Goal: Task Accomplishment & Management: Manage account settings

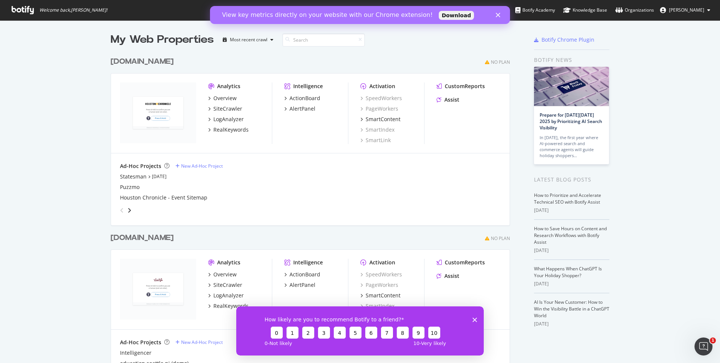
scroll to position [157, 0]
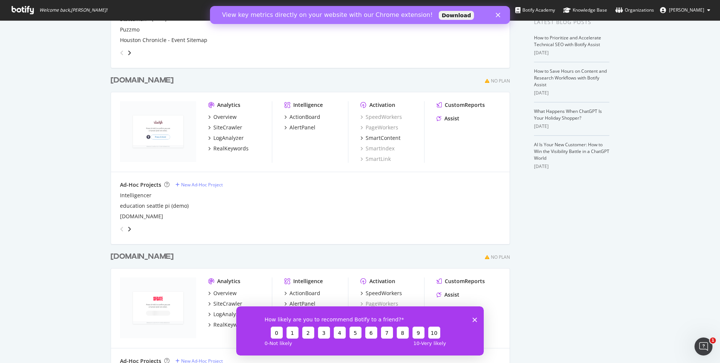
click at [124, 256] on div "[DOMAIN_NAME]" at bounding box center [142, 256] width 63 height 11
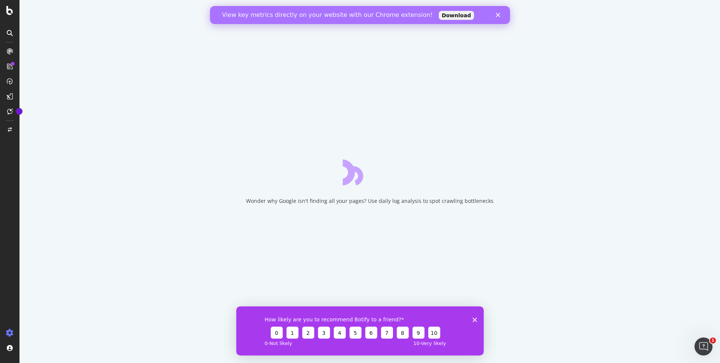
click at [498, 16] on icon "Fermer" at bounding box center [498, 15] width 4 height 4
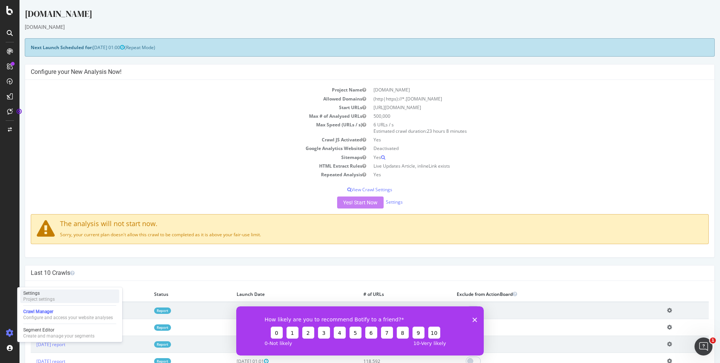
click at [46, 300] on div "Project settings" at bounding box center [38, 299] width 31 height 6
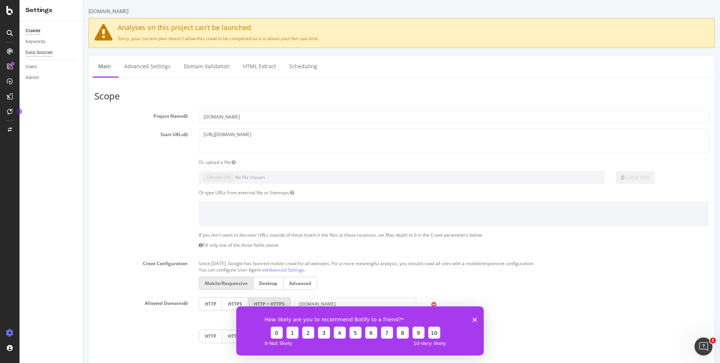
click at [40, 54] on div "Data Sources" at bounding box center [38, 53] width 27 height 8
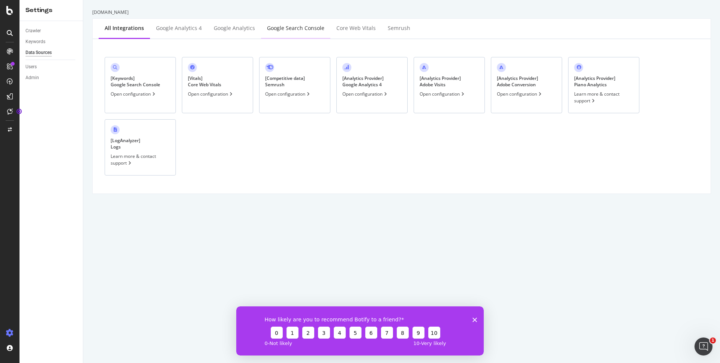
click at [274, 33] on div "Google Search Console" at bounding box center [295, 28] width 69 height 21
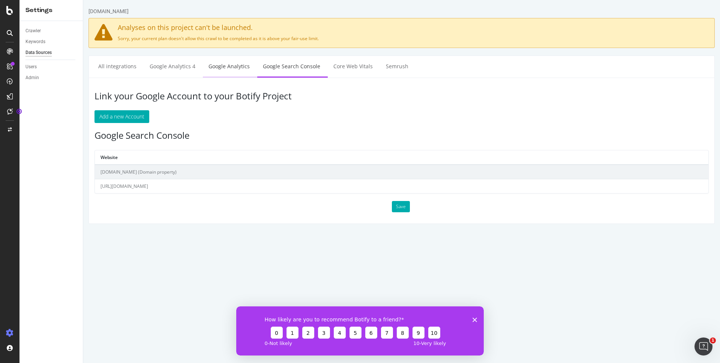
click at [231, 66] on link "Google Analytics" at bounding box center [229, 66] width 52 height 21
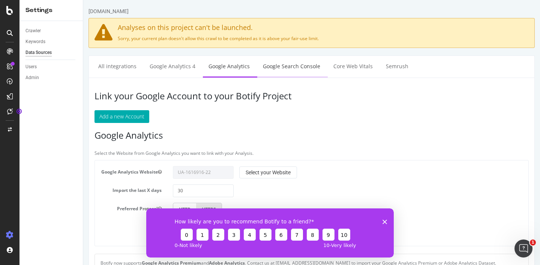
click at [291, 68] on link "Google Search Console" at bounding box center [291, 66] width 69 height 21
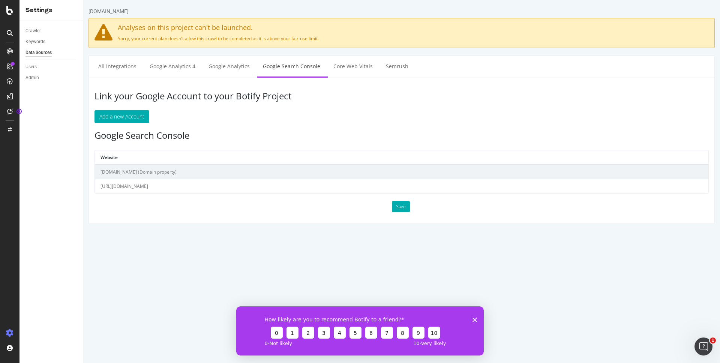
click at [179, 190] on td "https://www.sfgate.com/" at bounding box center [401, 186] width 613 height 14
click at [177, 185] on td "https://www.sfgate.com/" at bounding box center [401, 186] width 613 height 14
click at [117, 227] on html "sfgate.com Analyses on this project can't be launched. Sorry, your current plan…" at bounding box center [401, 115] width 637 height 231
click at [198, 138] on h3 "Google Search Console" at bounding box center [401, 135] width 614 height 10
click at [37, 309] on div "Profile" at bounding box center [41, 307] width 13 height 6
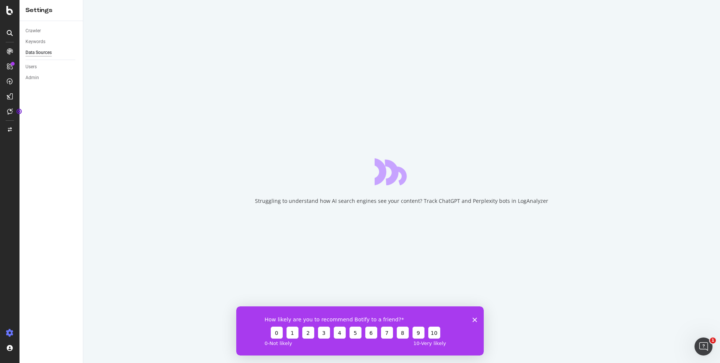
click at [478, 323] on div "How likely are you to recommend Botify to a friend? 0 1 2 3 4 5 6 7 8 9 10 0 - …" at bounding box center [359, 330] width 247 height 49
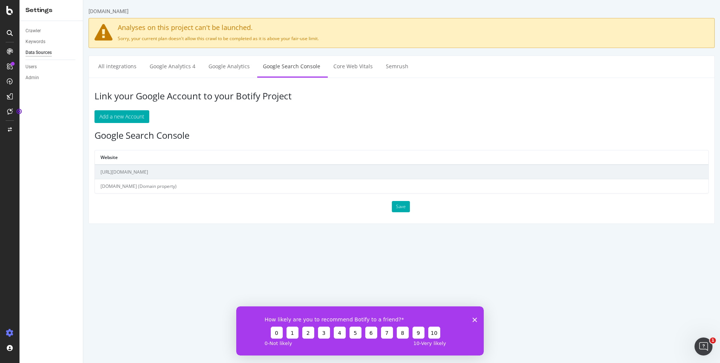
click at [477, 321] on div "How likely are you to recommend Botify to a friend? 0 1 2 3 4 5 6 7 8 9 10 0 - …" at bounding box center [359, 330] width 247 height 49
click at [478, 319] on div "How likely are you to recommend Botify to a friend? 0 1 2 3 4 5 6 7 8 9 10 0 - …" at bounding box center [359, 330] width 247 height 49
click at [476, 319] on icon "Fermer l'enquête" at bounding box center [474, 319] width 4 height 4
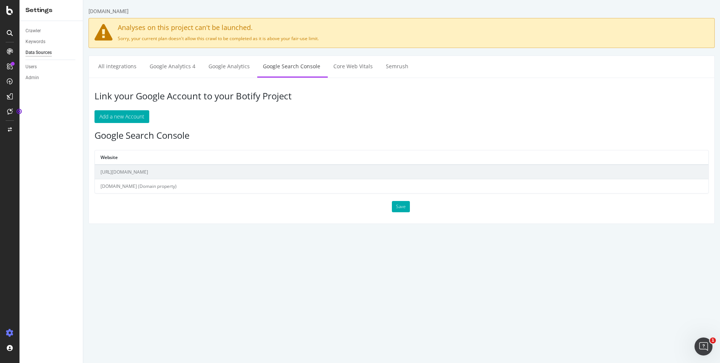
click at [124, 182] on td "sfgate.com (Domain property)" at bounding box center [401, 186] width 613 height 14
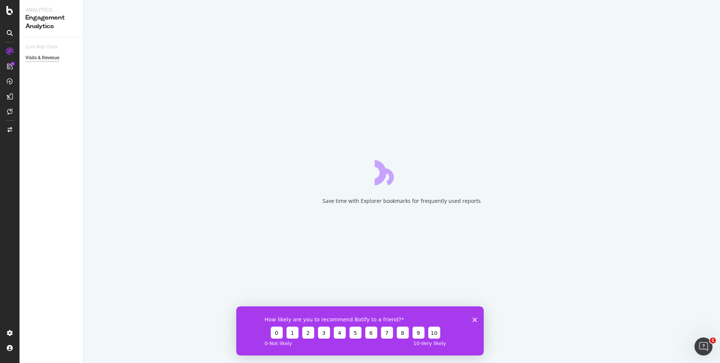
click at [476, 319] on icon "Fermer l'enquête" at bounding box center [474, 319] width 4 height 4
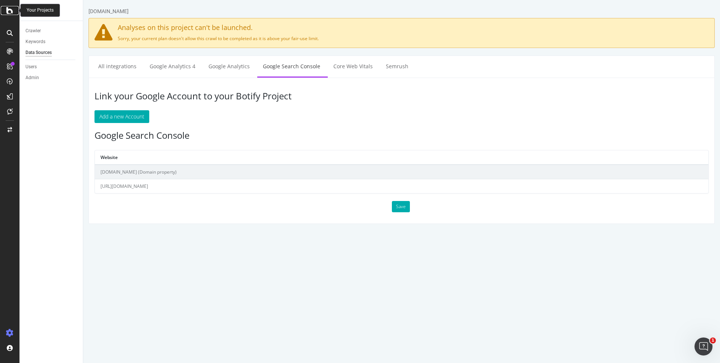
click at [11, 13] on icon at bounding box center [9, 10] width 7 height 9
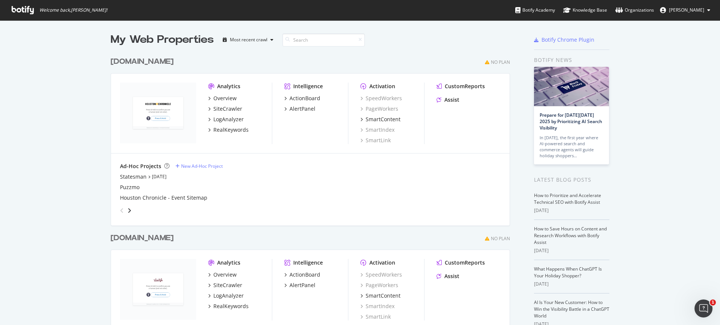
scroll to position [782, 400]
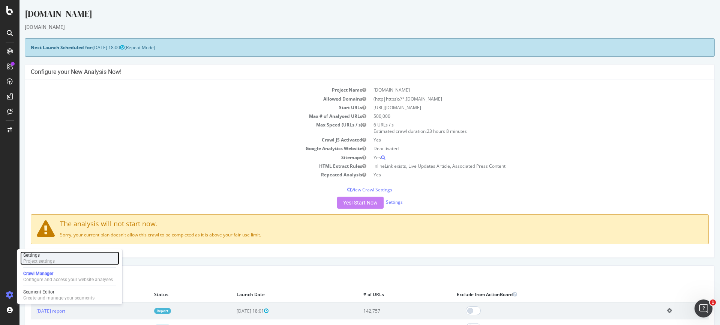
click at [55, 258] on div "Settings Project settings" at bounding box center [69, 257] width 99 height 13
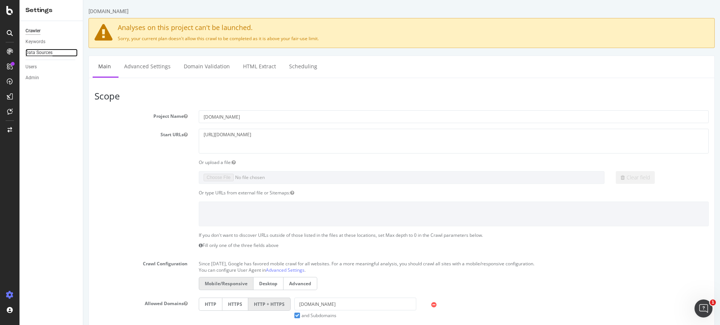
click at [44, 54] on div "Data Sources" at bounding box center [38, 53] width 27 height 8
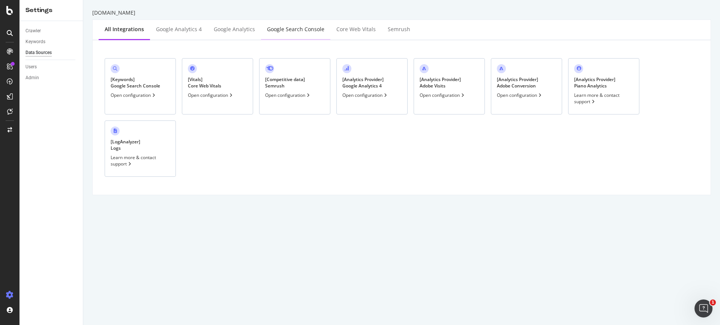
click at [285, 28] on div "Google Search Console" at bounding box center [295, 28] width 57 height 7
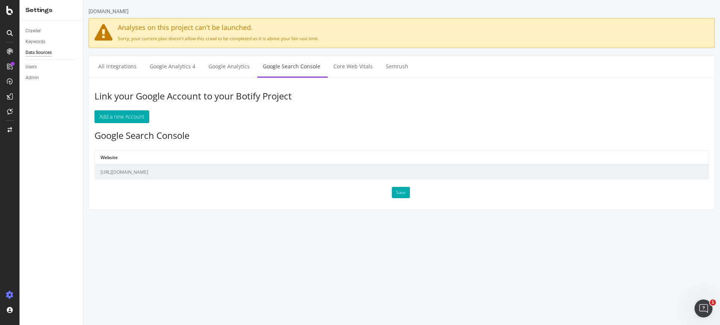
click at [203, 217] on html "houstonchronicle.com Analyses on this project can't be launched. Sorry, your cu…" at bounding box center [401, 108] width 637 height 217
click at [189, 217] on html "houstonchronicle.com Analyses on this project can't be launched. Sorry, your cu…" at bounding box center [401, 108] width 637 height 217
click at [194, 127] on div "Link your Google Account to your Botify Project Add a new Account Google Search…" at bounding box center [401, 144] width 626 height 132
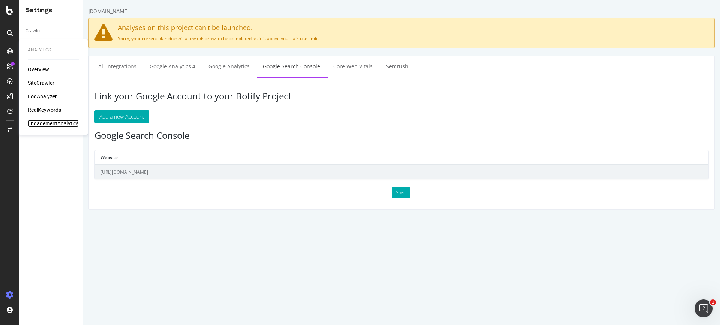
click at [48, 124] on div "EngagementAnalytics" at bounding box center [53, 123] width 51 height 7
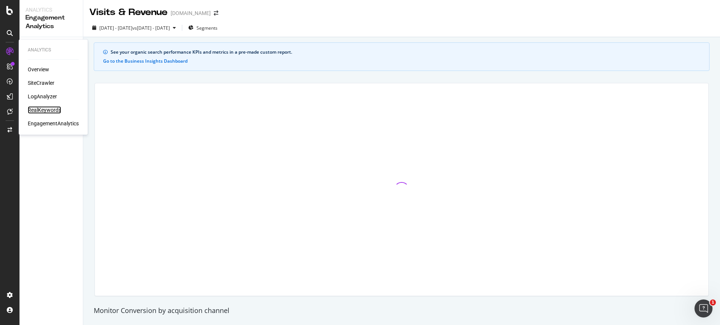
click at [45, 109] on div "RealKeywords" at bounding box center [44, 109] width 33 height 7
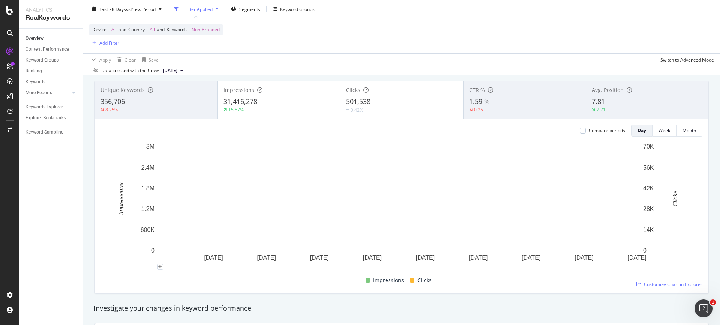
scroll to position [38, 0]
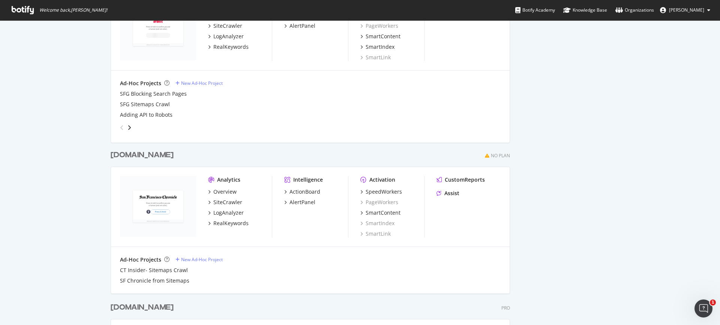
scroll to position [435, 0]
click at [688, 12] on span "[PERSON_NAME]" at bounding box center [686, 10] width 35 height 6
click at [671, 93] on span "Log Out" at bounding box center [673, 92] width 16 height 6
